Goal: Task Accomplishment & Management: Use online tool/utility

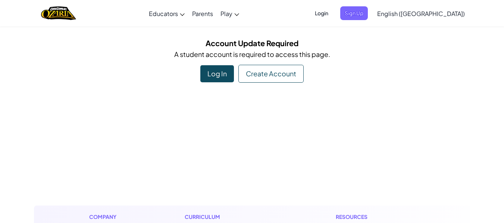
drag, startPoint x: 215, startPoint y: 78, endPoint x: 148, endPoint y: 96, distance: 69.5
click at [217, 76] on div "Log In" at bounding box center [217, 73] width 34 height 17
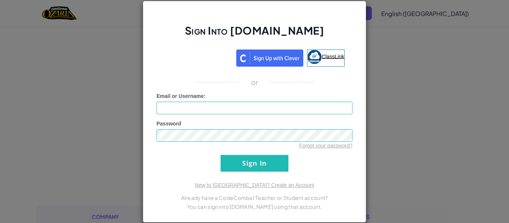
click at [324, 53] on span "ClassLink" at bounding box center [333, 56] width 23 height 6
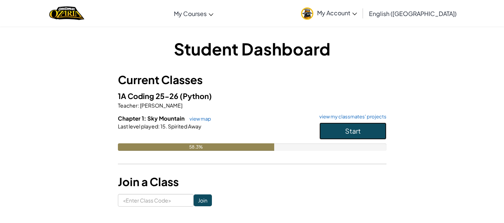
click at [336, 130] on button "Start" at bounding box center [352, 131] width 67 height 17
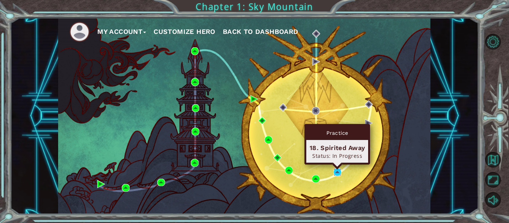
click at [336, 170] on img at bounding box center [338, 173] width 8 height 8
